Goal: Navigation & Orientation: Find specific page/section

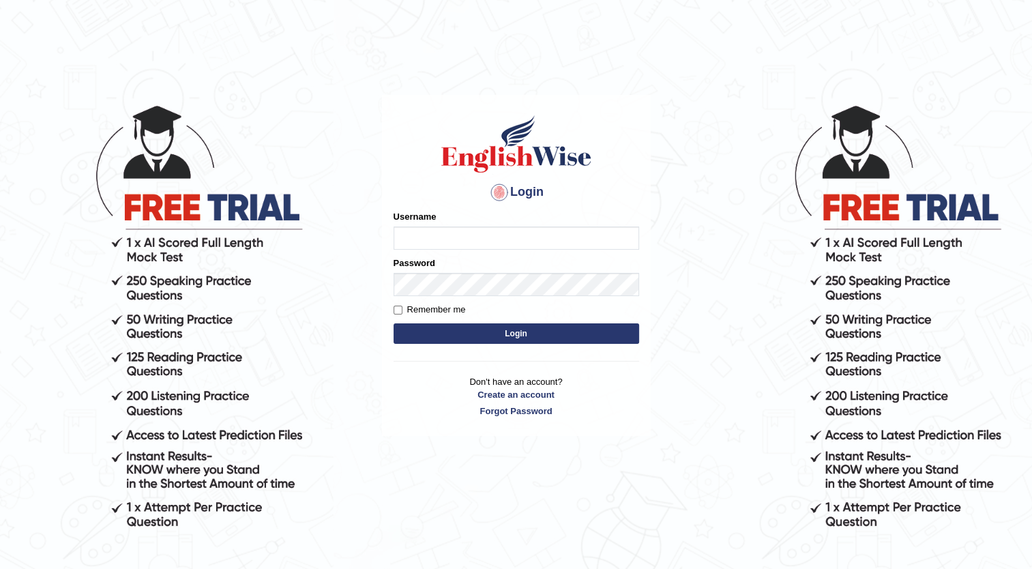
type input "Maria1224"
click at [524, 330] on button "Login" at bounding box center [517, 333] width 246 height 20
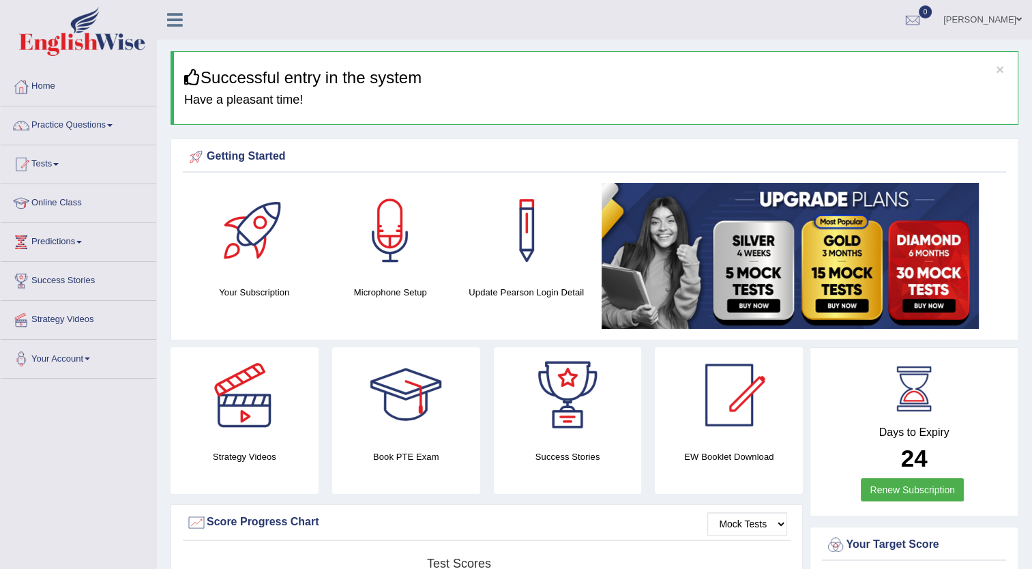
click at [61, 201] on link "Online Class" at bounding box center [79, 201] width 156 height 34
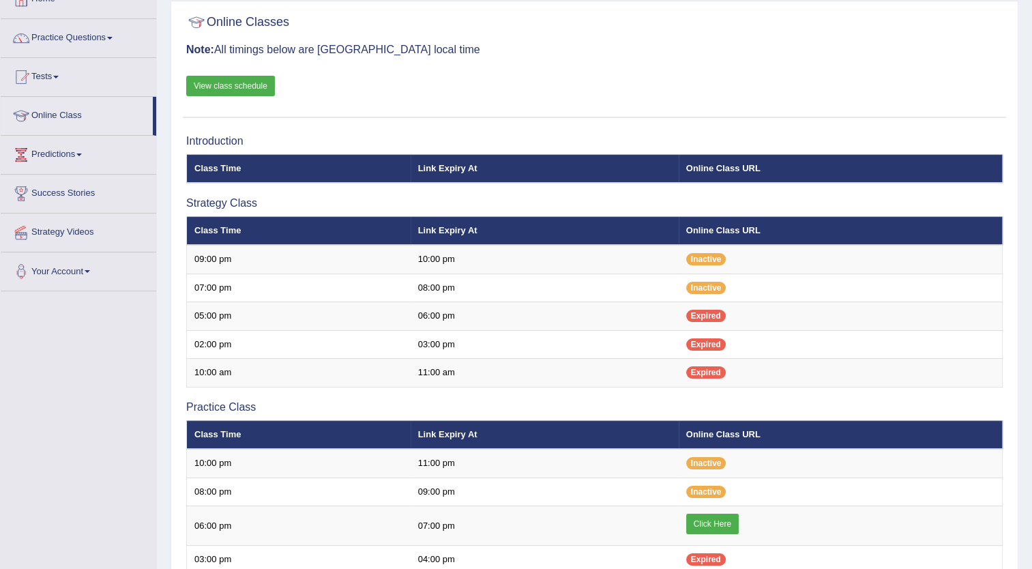
scroll to position [94, 0]
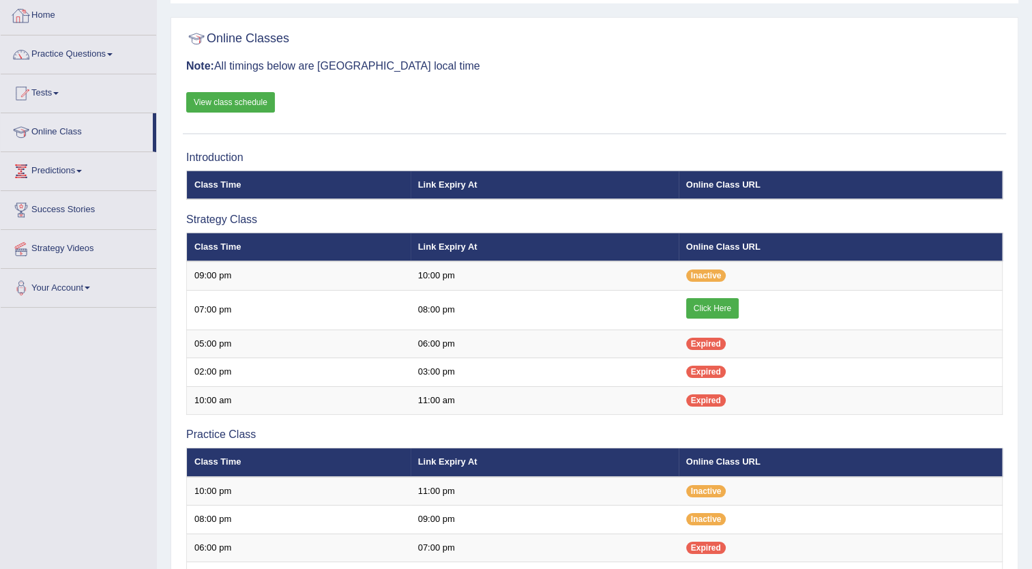
click at [79, 23] on link "Home" at bounding box center [79, 14] width 156 height 34
